Goal: Task Accomplishment & Management: Use online tool/utility

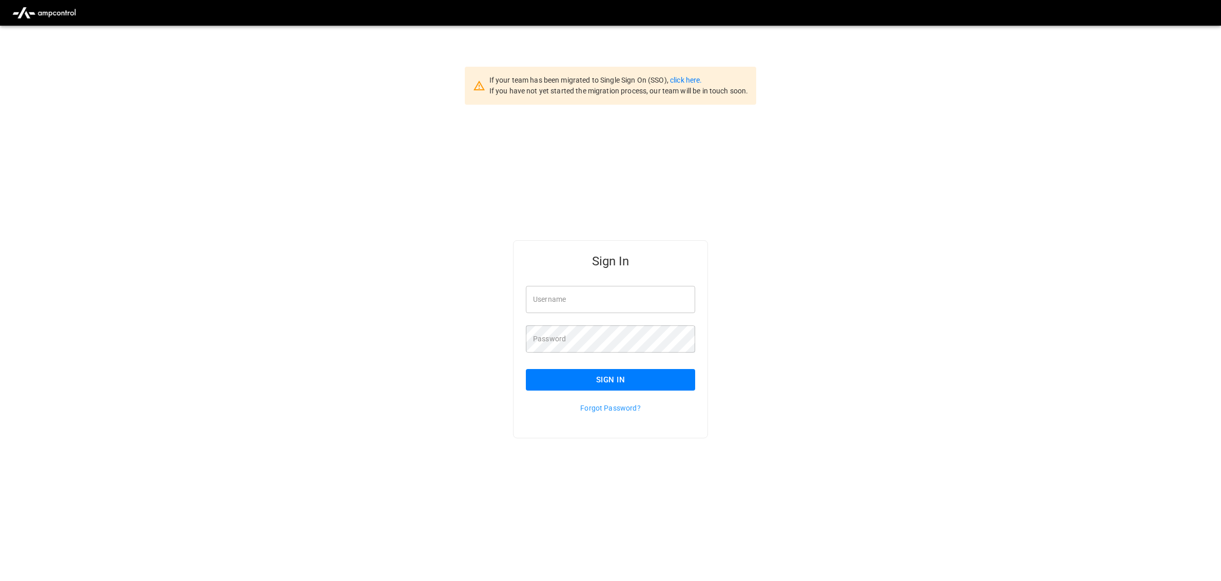
click at [643, 306] on input "Username" at bounding box center [610, 299] width 169 height 27
type input "**********"
click at [629, 381] on button "Sign In" at bounding box center [610, 380] width 169 height 22
